Goal: Task Accomplishment & Management: Complete application form

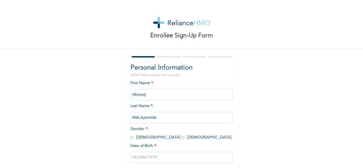
click at [131, 138] on input "radio" at bounding box center [132, 137] width 3 height 5
radio input "true"
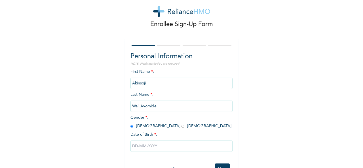
scroll to position [32, 0]
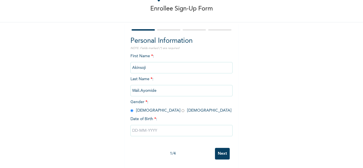
click at [217, 127] on input "text" at bounding box center [182, 130] width 102 height 11
select select "7"
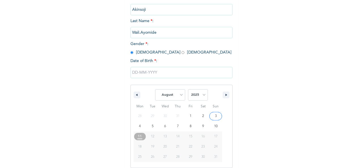
scroll to position [90, 0]
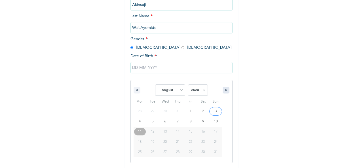
click at [223, 90] on button "button" at bounding box center [226, 90] width 7 height 7
click at [199, 92] on select "2025 2024 2023 2022 2021 2020 2019 2018 2017 2016 2015 2014 2013 2012 2011 2010…" at bounding box center [198, 90] width 20 height 11
select select "2005"
click at [188, 85] on select "2025 2024 2023 2022 2021 2020 2019 2018 2017 2016 2015 2014 2013 2012 2011 2010…" at bounding box center [198, 90] width 20 height 11
click at [180, 91] on select "January February March April May June July August September October November De…" at bounding box center [170, 90] width 30 height 11
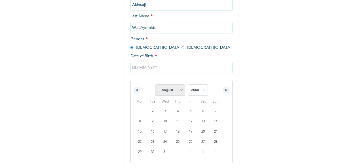
select select "0"
click at [155, 85] on select "January February March April May June July August September October November De…" at bounding box center [170, 90] width 30 height 11
type input "[DATE]"
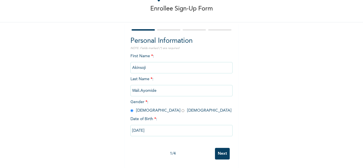
scroll to position [32, 0]
click at [224, 152] on input "Next" at bounding box center [222, 154] width 15 height 12
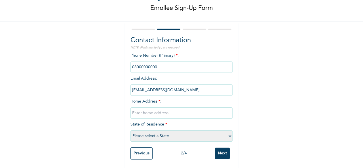
click at [192, 113] on input "text" at bounding box center [182, 113] width 102 height 11
type input "itoko"
click at [228, 134] on select "Please select a State [PERSON_NAME] (FCT) [PERSON_NAME] Ibom [GEOGRAPHIC_DATA] …" at bounding box center [182, 136] width 102 height 11
select select "28"
click at [131, 131] on select "Please select a State [PERSON_NAME] (FCT) [PERSON_NAME] Ibom [GEOGRAPHIC_DATA] …" at bounding box center [182, 136] width 102 height 11
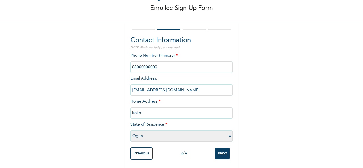
click at [223, 150] on input "Next" at bounding box center [222, 154] width 15 height 12
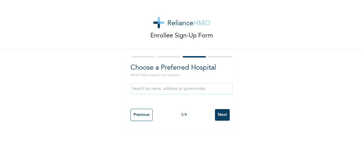
scroll to position [0, 0]
click at [224, 117] on input "Next" at bounding box center [222, 115] width 15 height 12
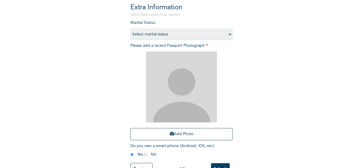
scroll to position [81, 0]
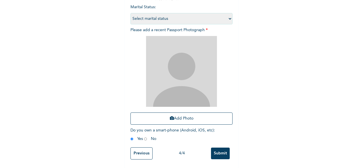
click at [218, 153] on input "Submit" at bounding box center [220, 154] width 19 height 12
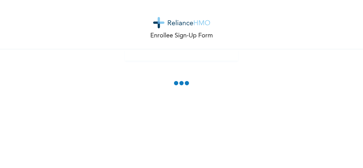
click at [263, 131] on div "Enrollee Sign-Up Form" at bounding box center [181, 84] width 363 height 168
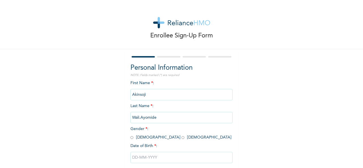
click at [131, 139] on input "radio" at bounding box center [132, 137] width 3 height 5
radio input "true"
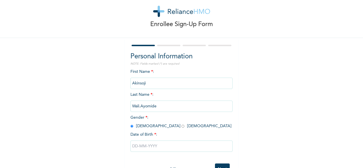
scroll to position [32, 0]
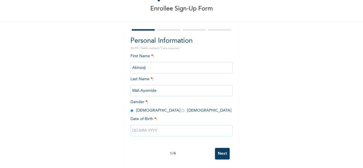
click at [217, 129] on input "text" at bounding box center [182, 130] width 102 height 11
select select "7"
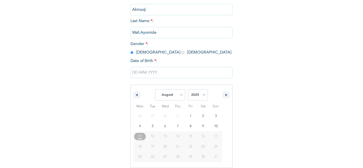
scroll to position [90, 0]
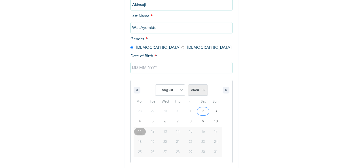
click at [202, 93] on select "2025 2024 2023 2022 2021 2020 2019 2018 2017 2016 2015 2014 2013 2012 2011 2010…" at bounding box center [198, 90] width 20 height 11
select select "2005"
click at [188, 85] on select "2025 2024 2023 2022 2021 2020 2019 2018 2017 2016 2015 2014 2013 2012 2011 2010…" at bounding box center [198, 90] width 20 height 11
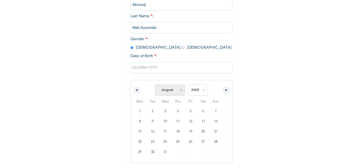
click at [181, 91] on select "January February March April May June July August September October November De…" at bounding box center [170, 90] width 30 height 11
select select "0"
click at [155, 85] on select "January February March April May June July August September October November De…" at bounding box center [170, 90] width 30 height 11
type input "[DATE]"
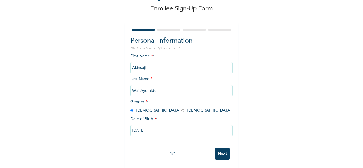
click at [220, 151] on input "Next" at bounding box center [222, 154] width 15 height 12
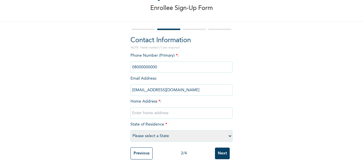
click at [166, 112] on input "text" at bounding box center [182, 113] width 102 height 11
type input "itoko"
click at [224, 134] on select "Please select a State [PERSON_NAME] (FCT) [PERSON_NAME] Ibom [GEOGRAPHIC_DATA] …" at bounding box center [182, 136] width 102 height 11
select select "25"
click at [131, 131] on select "Please select a State [PERSON_NAME] (FCT) [PERSON_NAME] Ibom [GEOGRAPHIC_DATA] …" at bounding box center [182, 136] width 102 height 11
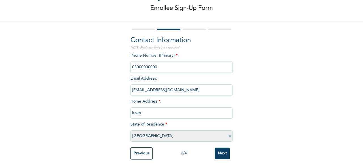
click at [220, 150] on input "Next" at bounding box center [222, 154] width 15 height 12
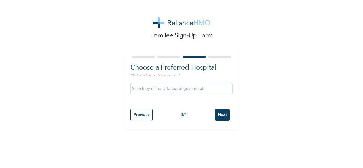
click at [222, 115] on input "Next" at bounding box center [222, 115] width 15 height 12
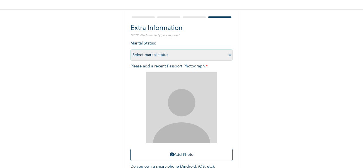
scroll to position [81, 0]
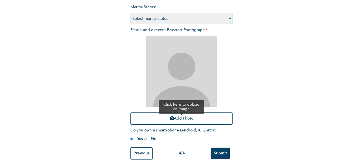
click at [190, 115] on button "Add Photo" at bounding box center [182, 119] width 102 height 12
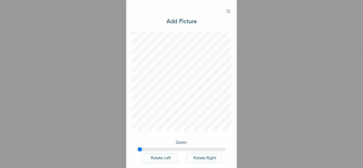
scroll to position [30, 0]
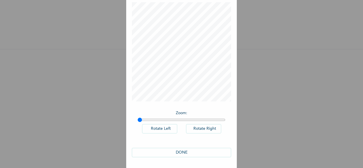
click at [182, 152] on button "DONE" at bounding box center [181, 152] width 99 height 9
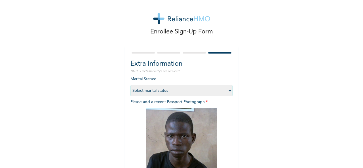
scroll to position [81, 0]
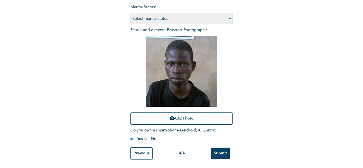
click at [219, 152] on input "Submit" at bounding box center [220, 154] width 19 height 12
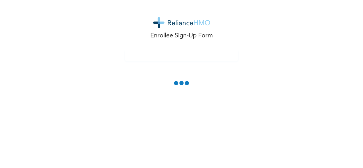
scroll to position [0, 0]
